Goal: Task Accomplishment & Management: Manage account settings

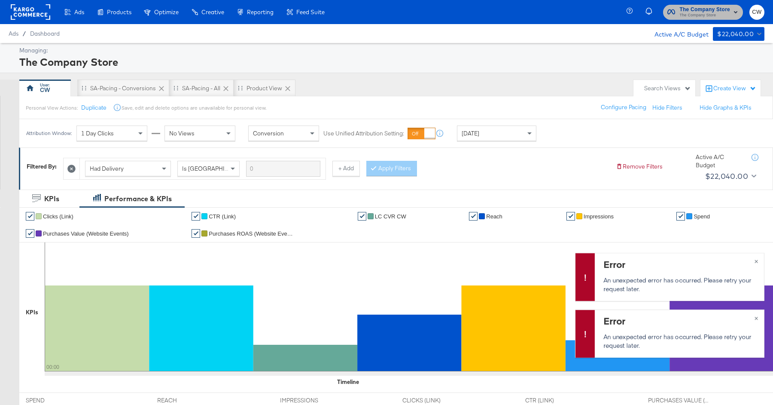
click at [708, 8] on span "The Company Store" at bounding box center [704, 9] width 51 height 9
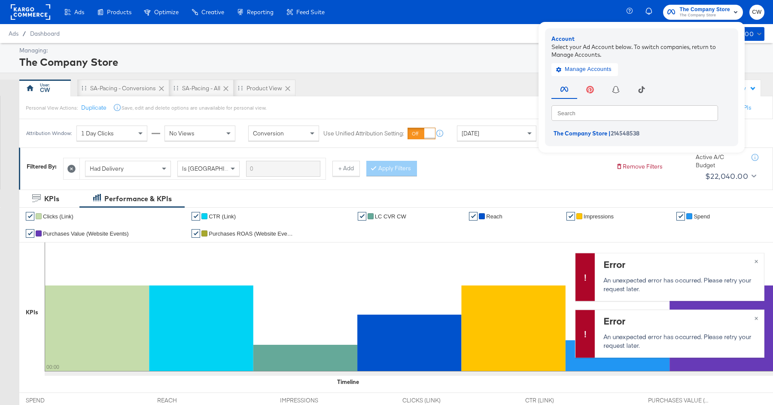
click at [578, 61] on div "Manage Accounts" at bounding box center [641, 66] width 180 height 17
click at [579, 67] on span "Manage Accounts" at bounding box center [585, 69] width 54 height 10
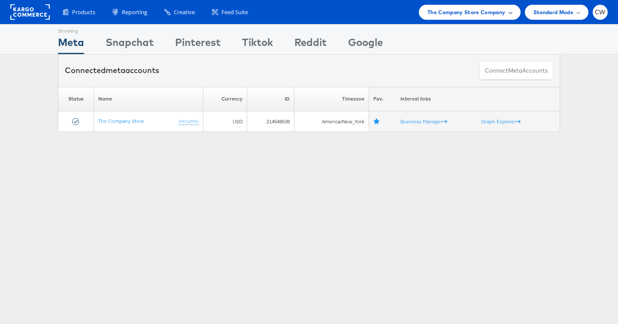
click at [454, 17] on div "The Company Store Company" at bounding box center [470, 12] width 102 height 15
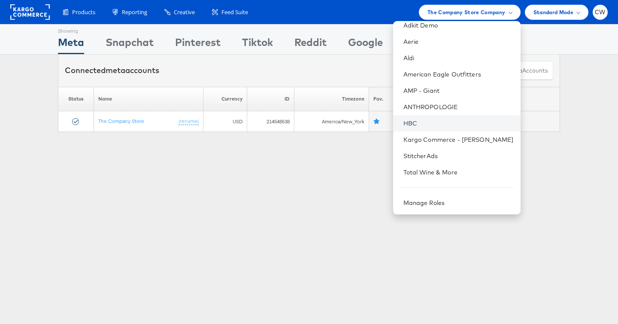
scroll to position [37, 0]
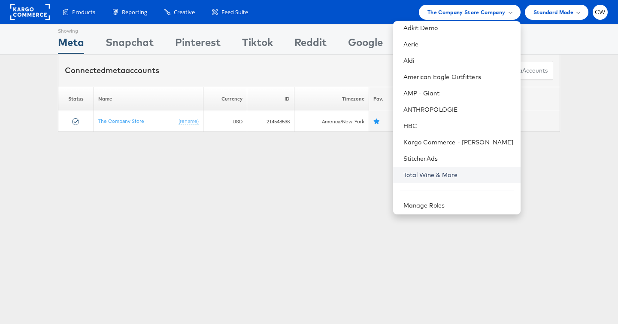
click at [456, 177] on link "Total Wine & More" at bounding box center [459, 174] width 110 height 9
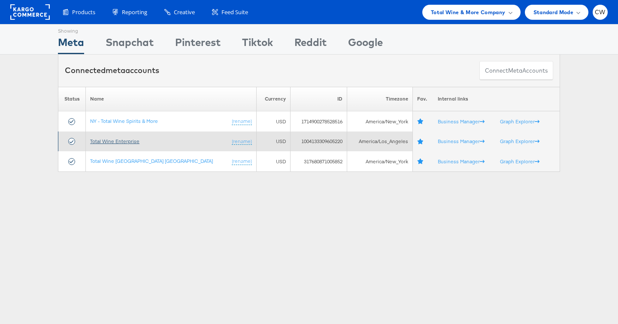
click at [126, 138] on link "Total Wine Enterprise" at bounding box center [114, 141] width 49 height 6
click at [130, 142] on link "Total Wine Enterprise" at bounding box center [114, 141] width 49 height 6
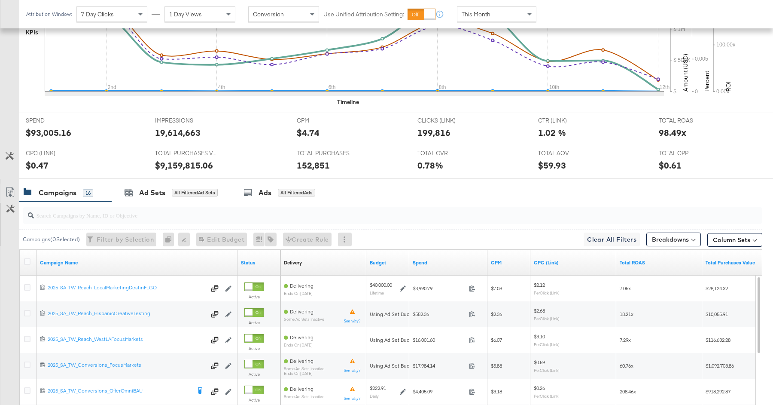
scroll to position [298, 0]
click at [252, 208] on input "search" at bounding box center [364, 212] width 661 height 17
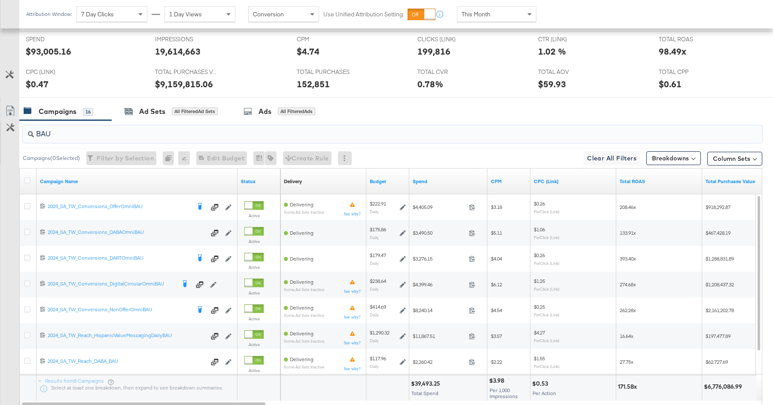
scroll to position [378, 0]
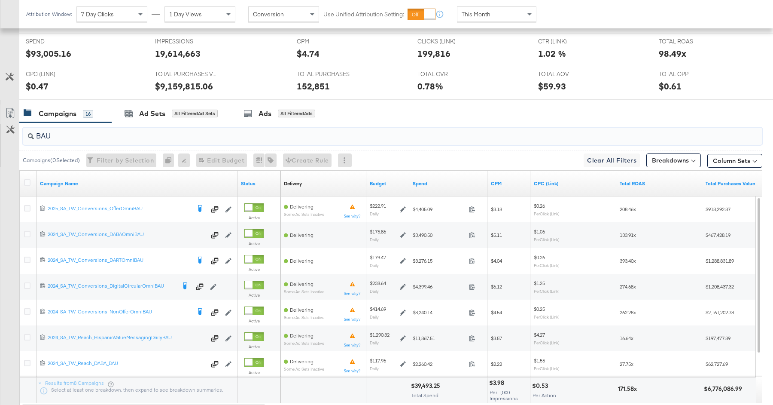
type input "BAU"
click at [510, 16] on div "This Month" at bounding box center [496, 14] width 79 height 15
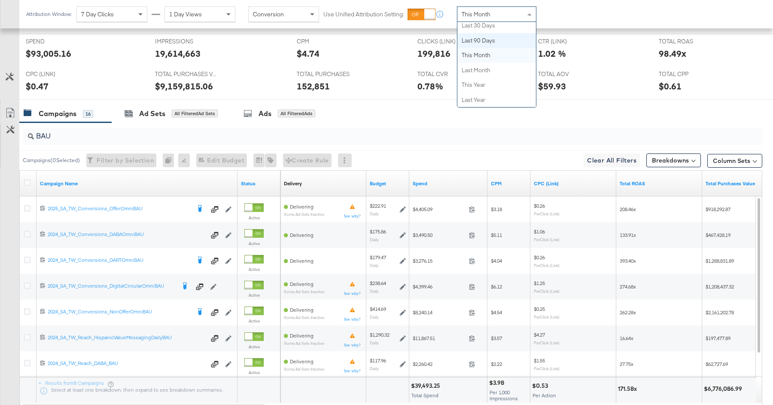
scroll to position [0, 0]
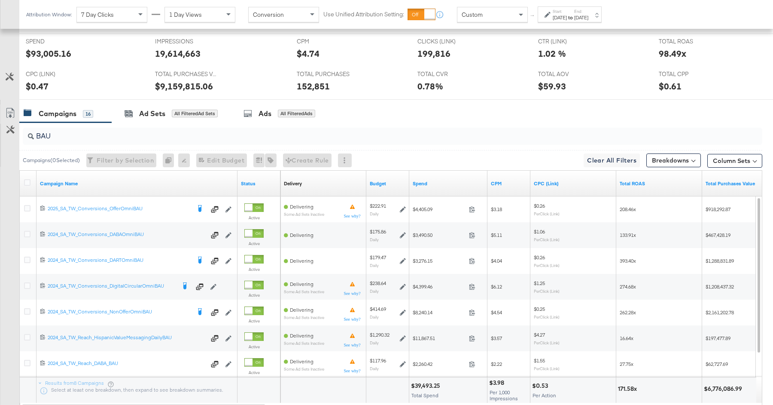
click at [561, 12] on label "Start:" at bounding box center [560, 12] width 14 height 6
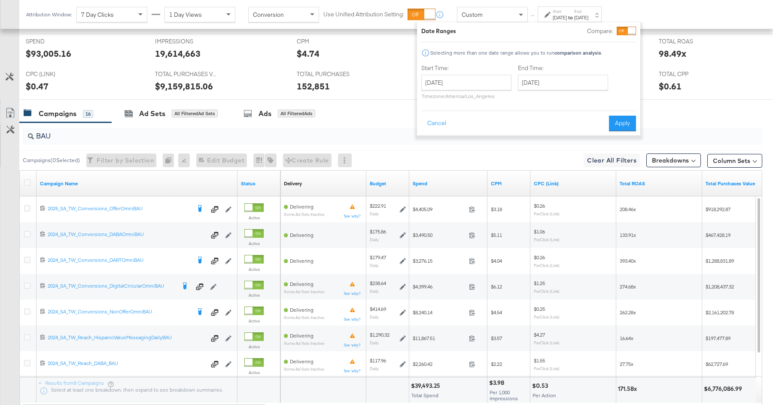
click at [466, 104] on div "Date Ranges Compare: Selecting more than one date range allows you to run compa…" at bounding box center [528, 79] width 215 height 104
click at [461, 83] on input "August 12th 2025" at bounding box center [466, 82] width 90 height 15
click at [505, 123] on td "1" at bounding box center [504, 126] width 15 height 12
type input "August 1st 2025"
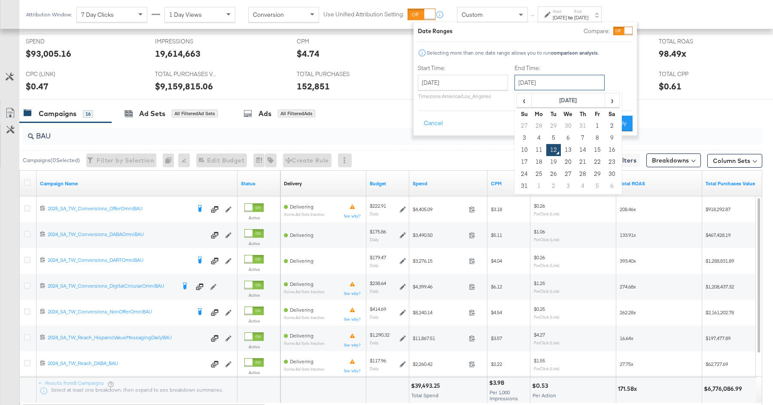
click at [554, 78] on input "August 12th 2025" at bounding box center [559, 82] width 90 height 15
click at [539, 152] on td "11" at bounding box center [539, 150] width 15 height 12
type input "August 11th 2025"
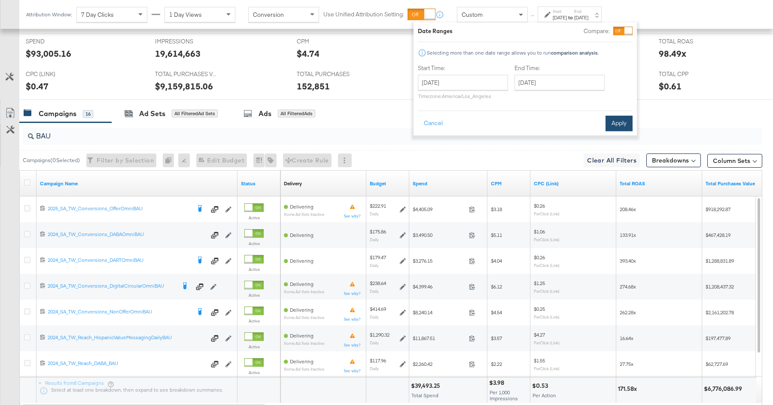
click at [624, 122] on button "Apply" at bounding box center [619, 123] width 27 height 15
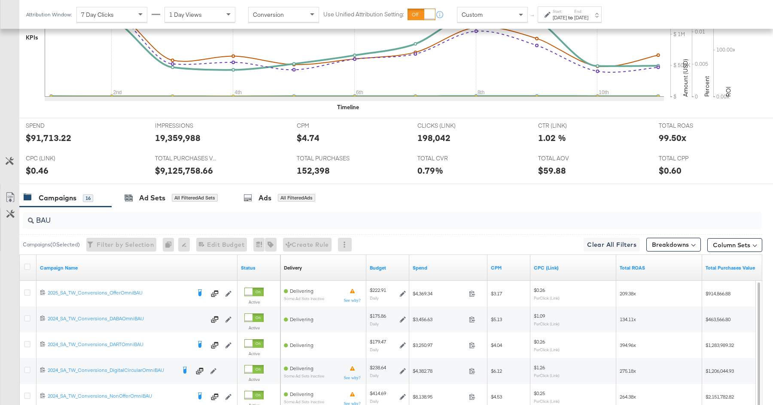
scroll to position [378, 0]
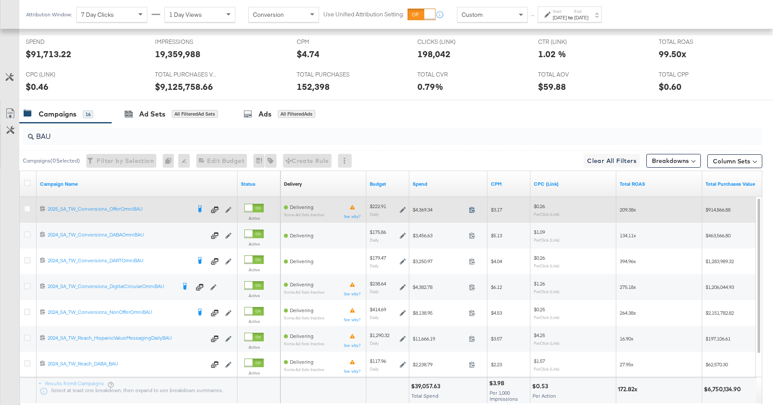
click at [473, 206] on icon at bounding box center [472, 209] width 6 height 6
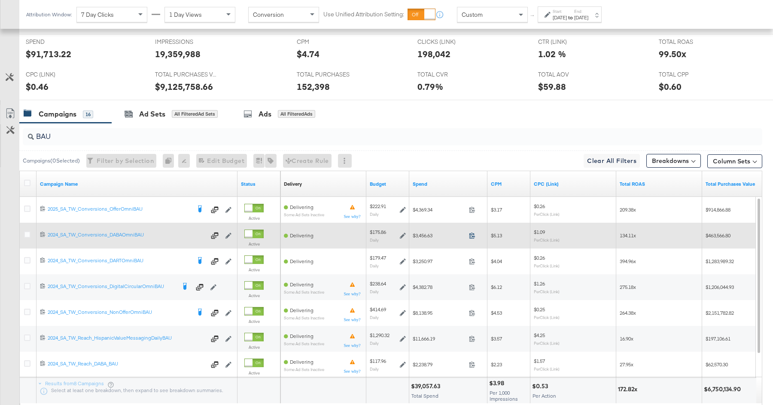
click at [473, 232] on icon at bounding box center [472, 235] width 6 height 6
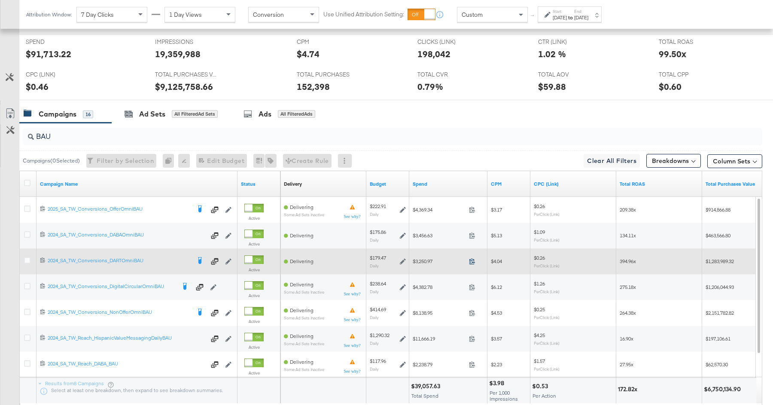
click at [472, 258] on icon at bounding box center [472, 261] width 6 height 6
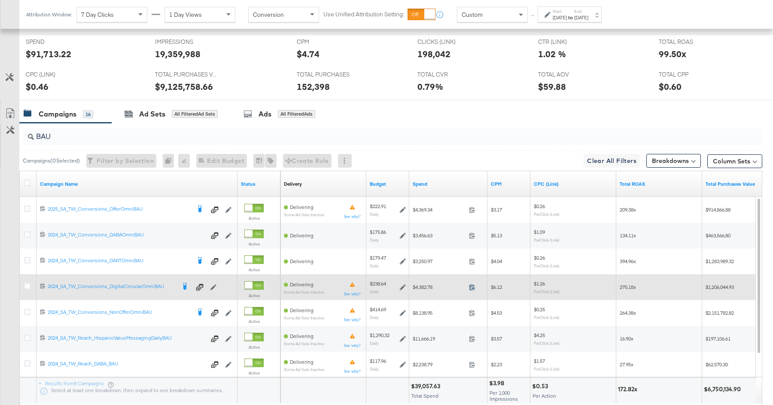
click at [472, 284] on icon at bounding box center [472, 286] width 6 height 6
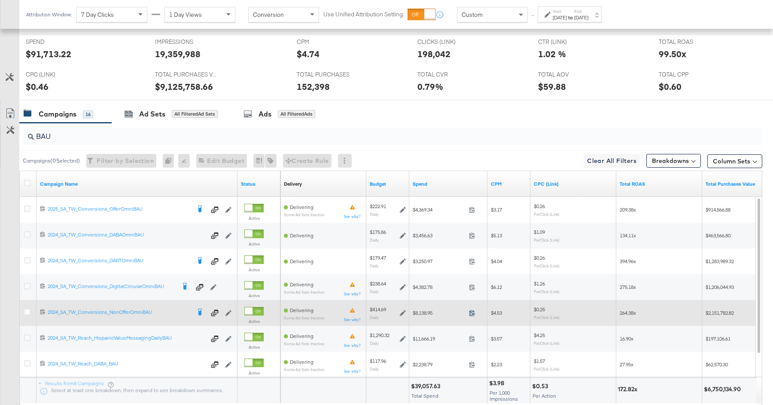
click at [470, 310] on icon at bounding box center [472, 313] width 6 height 6
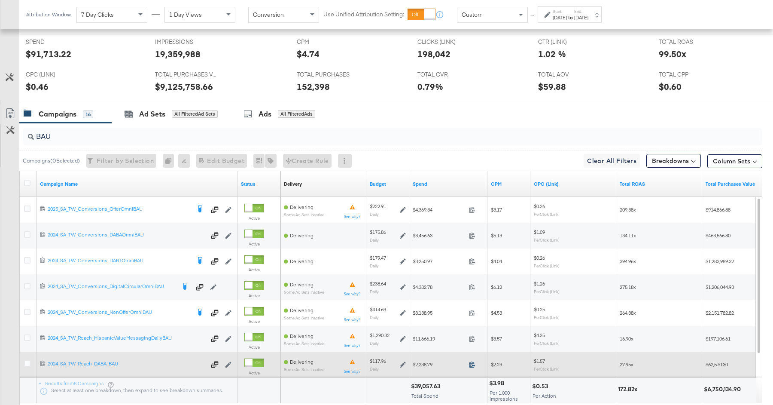
click at [472, 362] on icon at bounding box center [472, 364] width 6 height 6
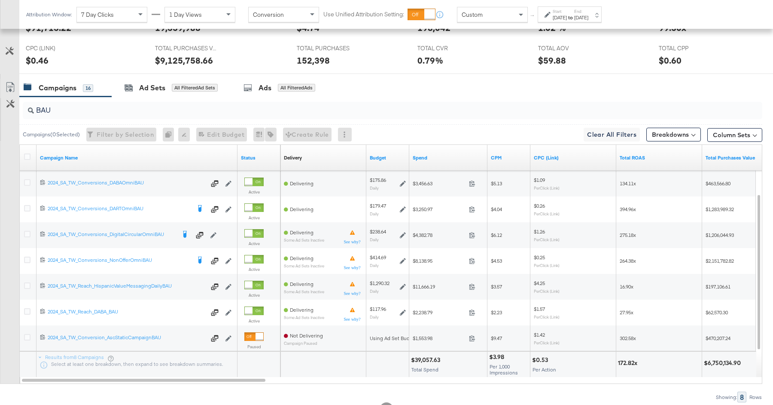
scroll to position [405, 0]
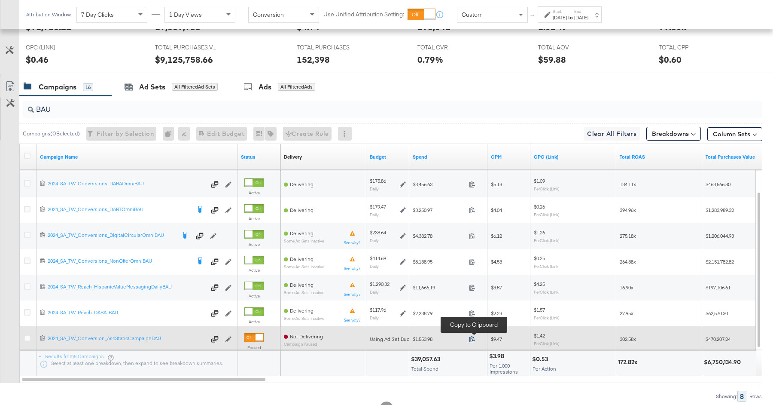
click at [473, 336] on icon at bounding box center [472, 338] width 6 height 6
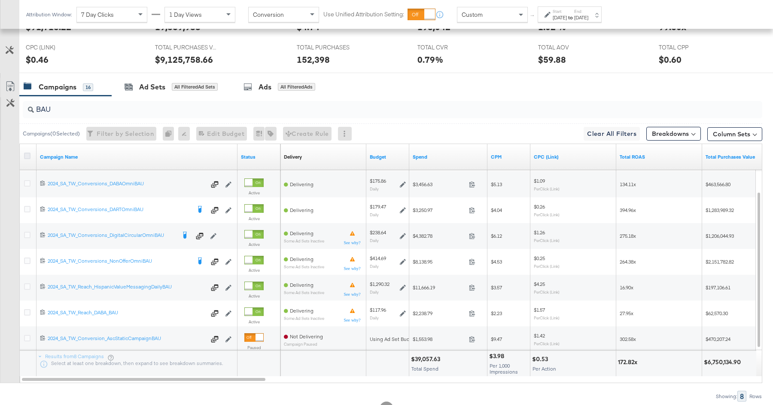
click at [27, 152] on icon at bounding box center [27, 155] width 6 height 6
click at [0, 0] on input "checkbox" at bounding box center [0, 0] width 0 height 0
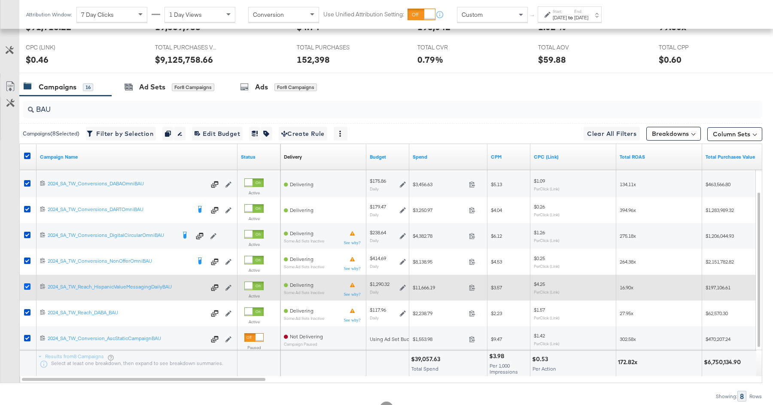
click at [27, 283] on icon at bounding box center [27, 286] width 6 height 6
click at [0, 0] on input "checkbox" at bounding box center [0, 0] width 0 height 0
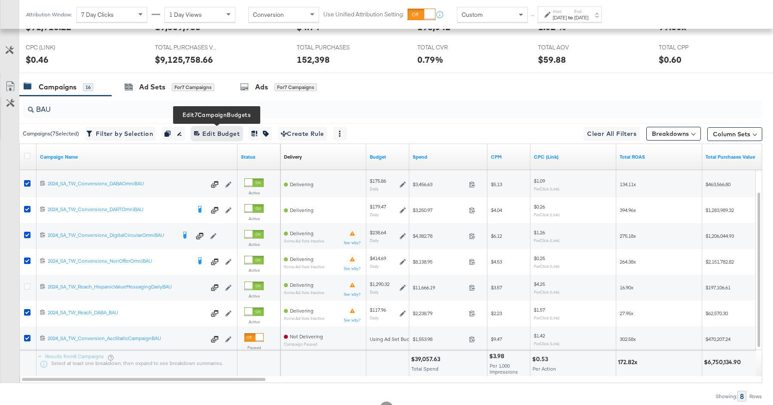
click at [227, 130] on span "Edit 7 Campaign Budgets Edit Budget" at bounding box center [217, 133] width 46 height 11
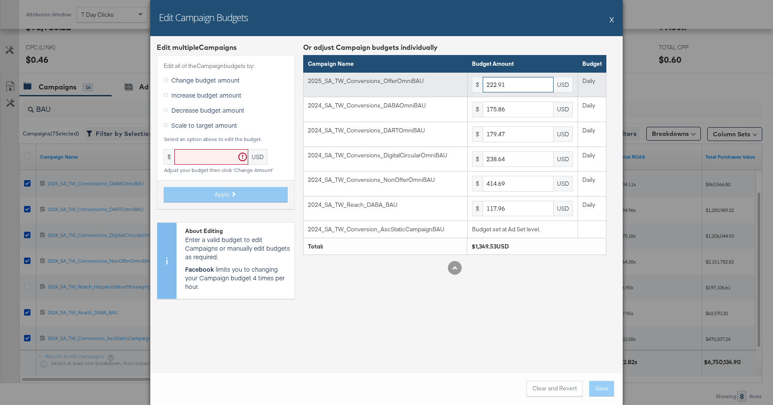
click at [507, 85] on input "222.91" at bounding box center [518, 85] width 71 height 16
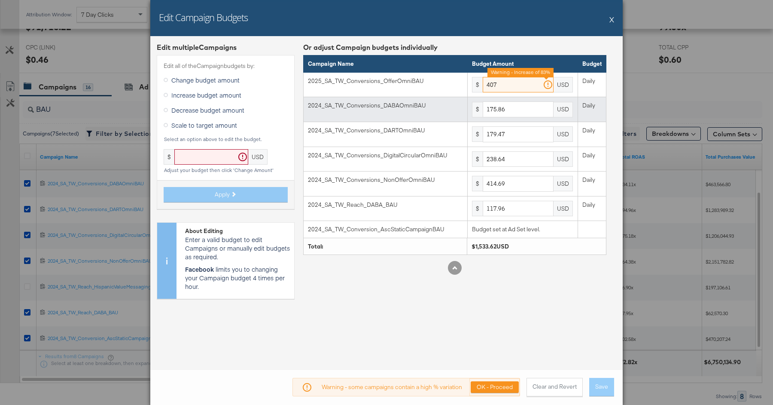
type input "407"
click at [526, 110] on input "175.86" at bounding box center [518, 109] width 71 height 16
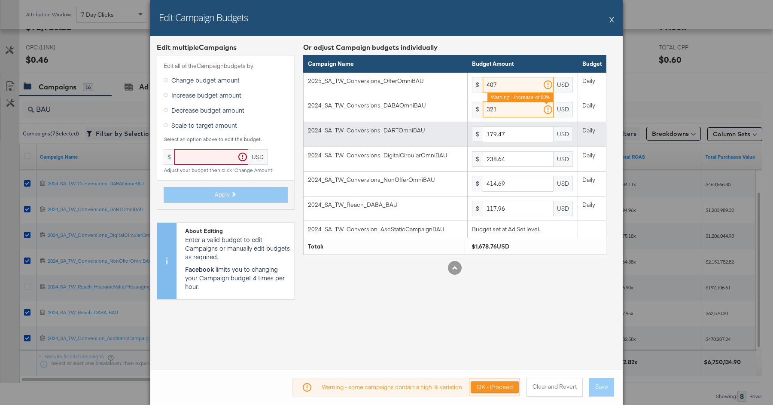
type input "321"
click at [521, 137] on input "179.47" at bounding box center [518, 134] width 71 height 16
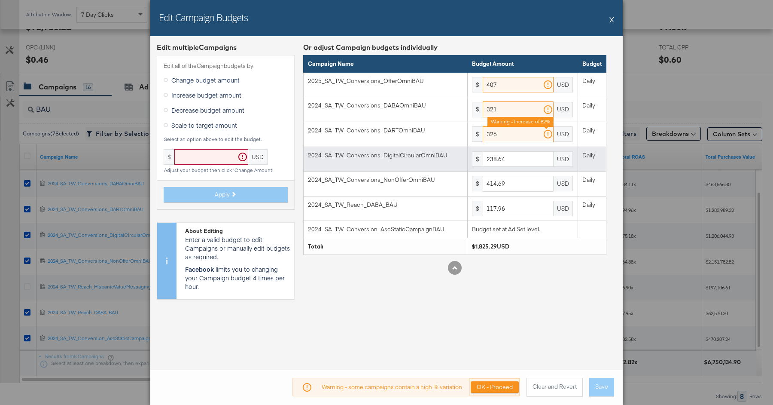
type input "326"
click at [521, 155] on input "238.64" at bounding box center [518, 159] width 71 height 16
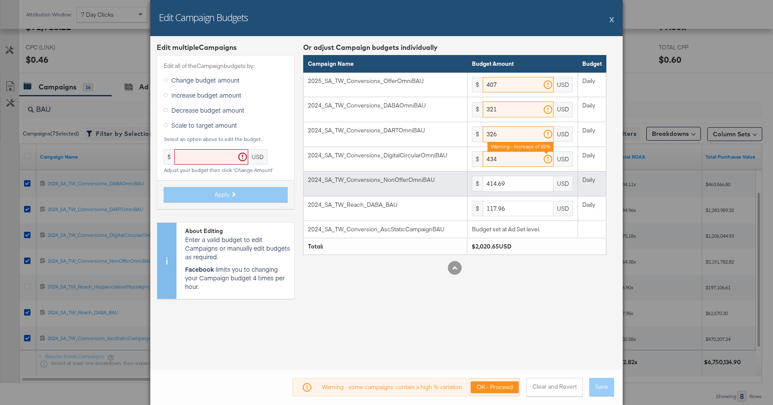
type input "434"
click at [527, 185] on input "414.69" at bounding box center [518, 184] width 71 height 16
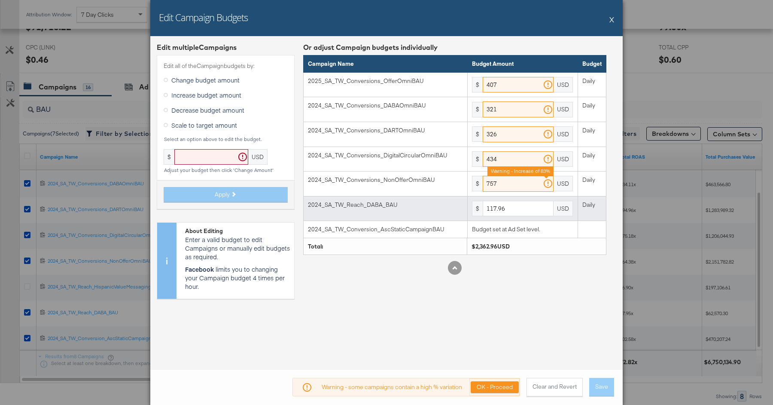
type input "757"
click at [516, 204] on input "117.96" at bounding box center [518, 209] width 71 height 16
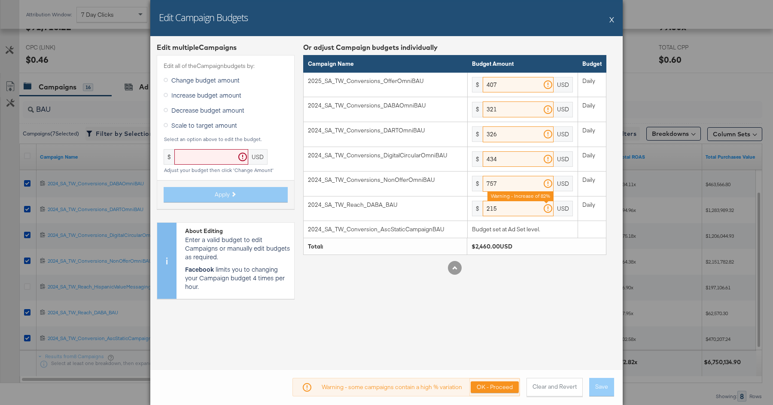
type input "215"
click at [585, 287] on div "Or adjust Campaign budgets individually Campaign Name Budget Amount Budget 2025…" at bounding box center [454, 174] width 303 height 263
click at [603, 387] on div "Warning - some campaigns contain a high % variation OK - Proceed Clear and Reve…" at bounding box center [386, 387] width 472 height 36
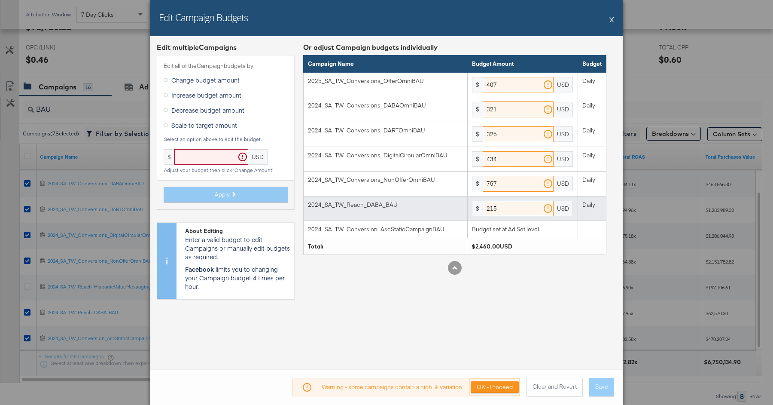
click at [526, 217] on td "$ 215 USD" at bounding box center [523, 208] width 110 height 25
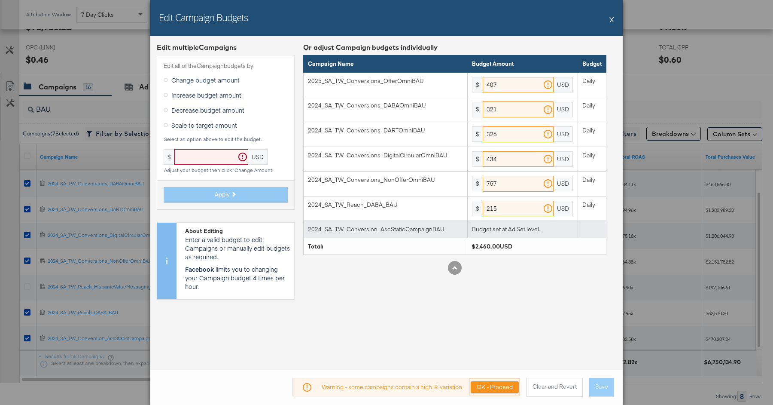
click at [532, 228] on td "Budget set at Ad Set level." at bounding box center [523, 229] width 110 height 17
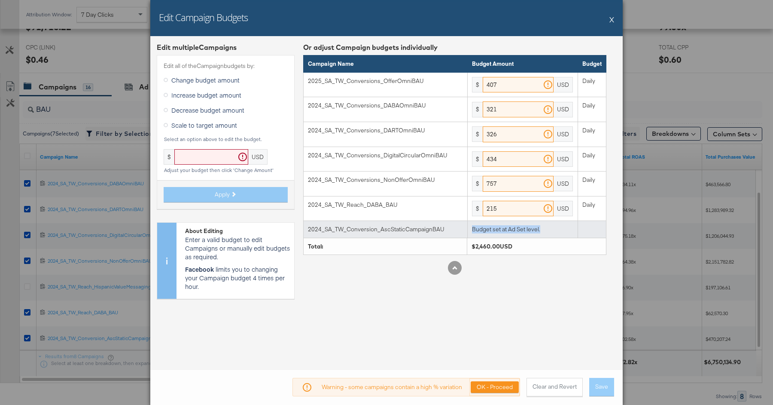
click at [532, 228] on td "Budget set at Ad Set level." at bounding box center [523, 229] width 110 height 17
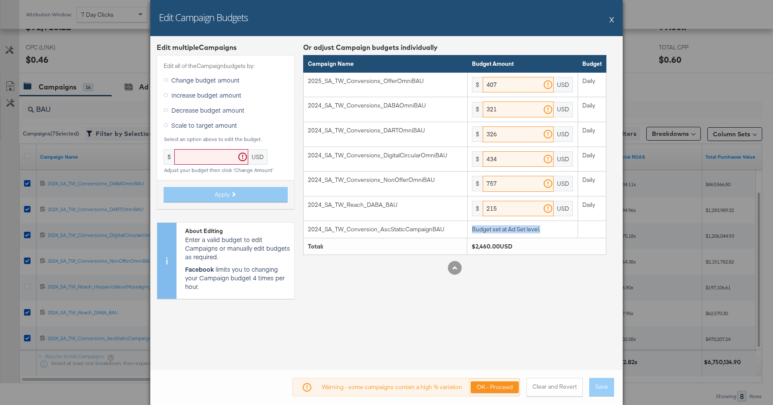
click at [612, 12] on button "X" at bounding box center [611, 19] width 5 height 17
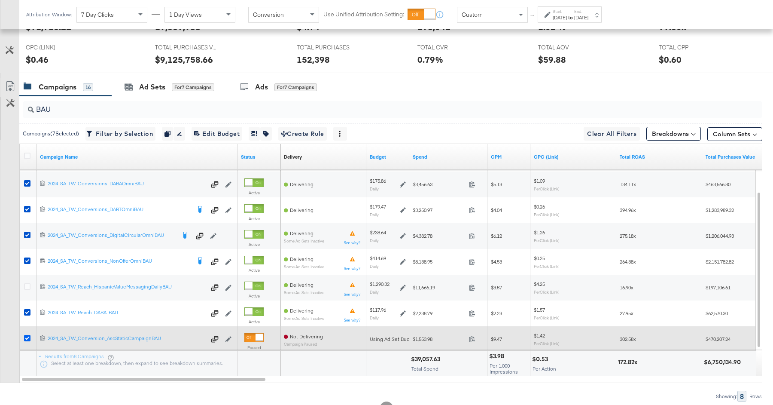
click at [29, 336] on icon at bounding box center [27, 338] width 6 height 6
click at [0, 0] on input "checkbox" at bounding box center [0, 0] width 0 height 0
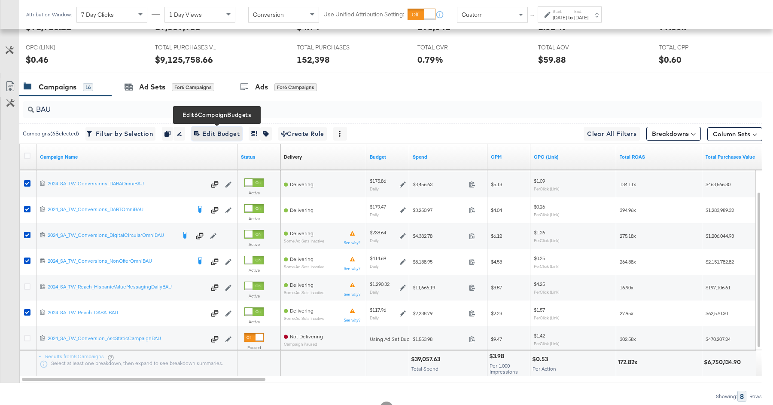
click at [222, 132] on span "Edit 6 Campaign Budgets Edit Budget" at bounding box center [217, 133] width 46 height 11
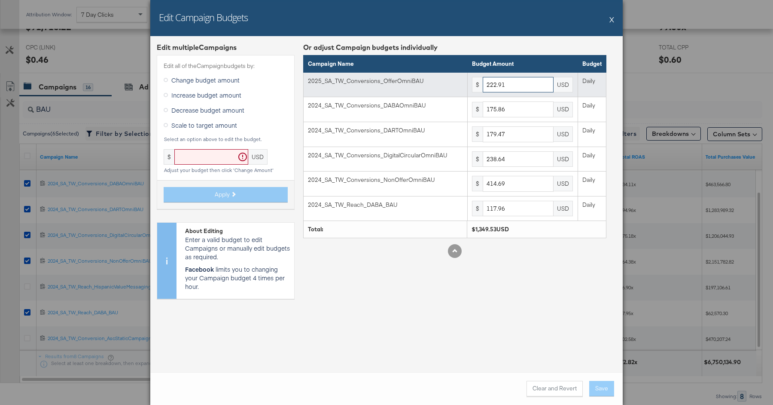
click at [516, 87] on input "222.91" at bounding box center [518, 85] width 71 height 16
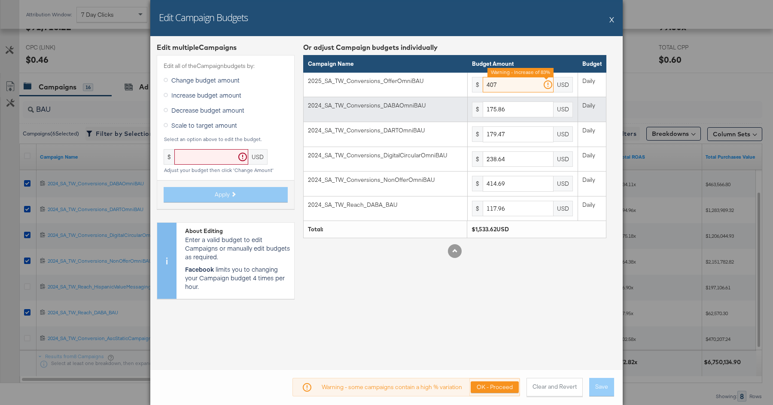
type input "407"
click at [532, 108] on input "175.86" at bounding box center [518, 109] width 71 height 16
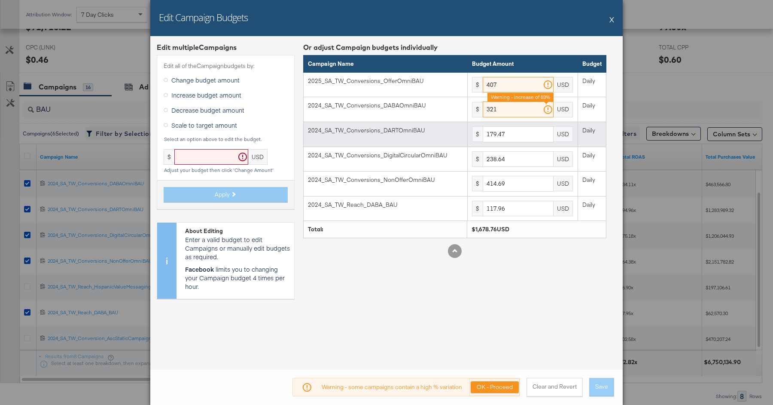
type input "321"
click at [522, 139] on input "179.47" at bounding box center [518, 134] width 71 height 16
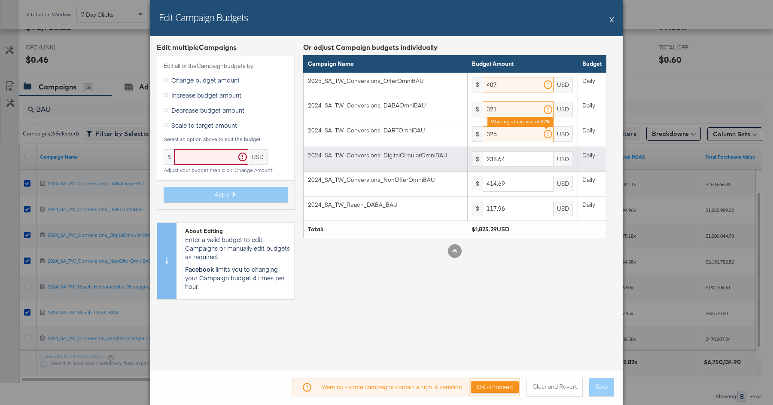
type input "326"
click at [523, 158] on input "238.64" at bounding box center [518, 159] width 71 height 16
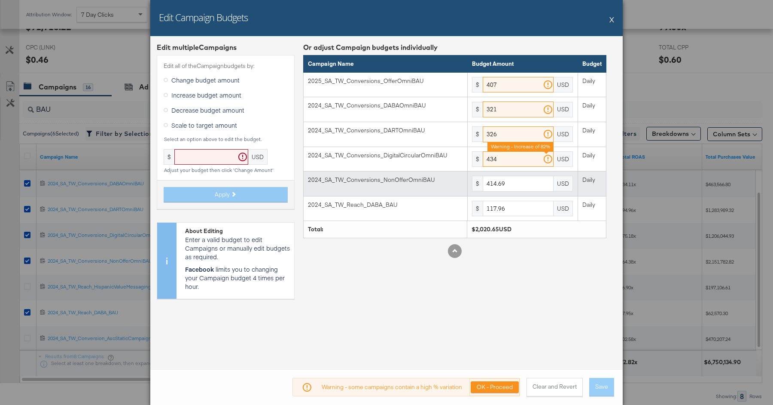
type input "434"
click at [518, 180] on input "414.69" at bounding box center [518, 184] width 71 height 16
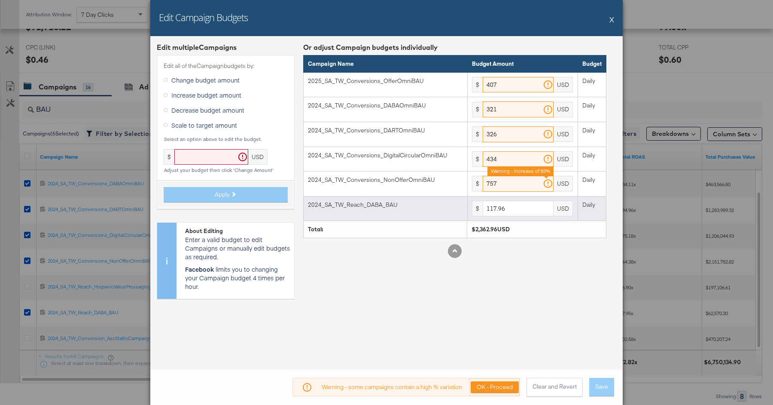
type input "757"
click at [526, 201] on input "117.96" at bounding box center [518, 209] width 71 height 16
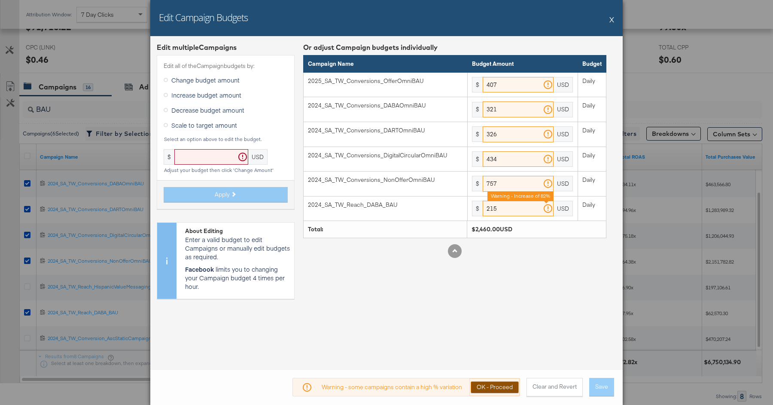
type input "215"
click at [496, 386] on button "OK - Proceed" at bounding box center [495, 387] width 48 height 12
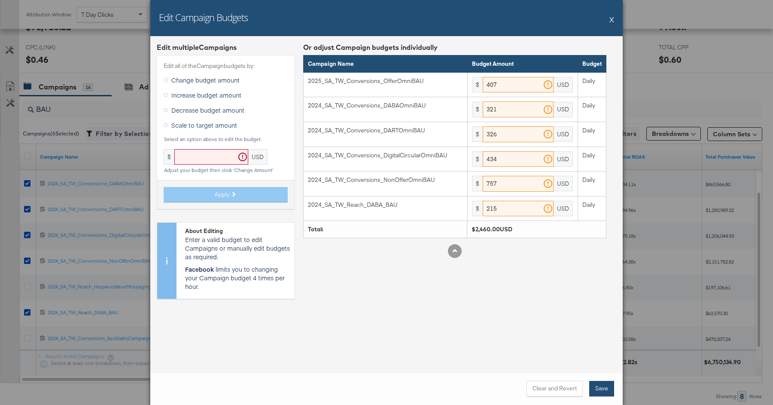
click at [609, 394] on button "Save" at bounding box center [601, 387] width 25 height 15
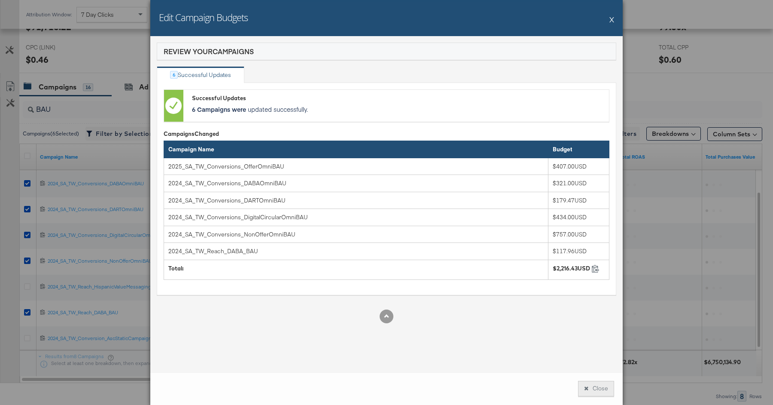
click at [604, 388] on button "Close" at bounding box center [596, 387] width 36 height 15
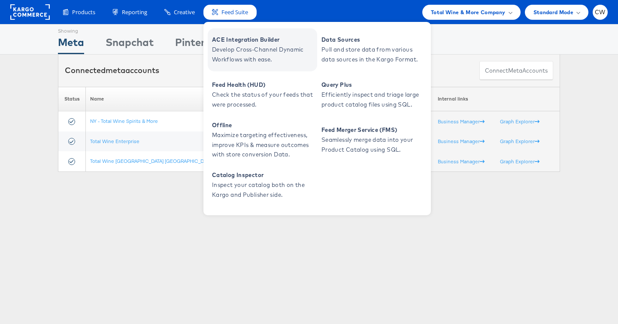
click at [261, 52] on span "Develop Cross-Channel Dynamic Workflows with ease." at bounding box center [263, 55] width 103 height 20
